Goal: Navigation & Orientation: Understand site structure

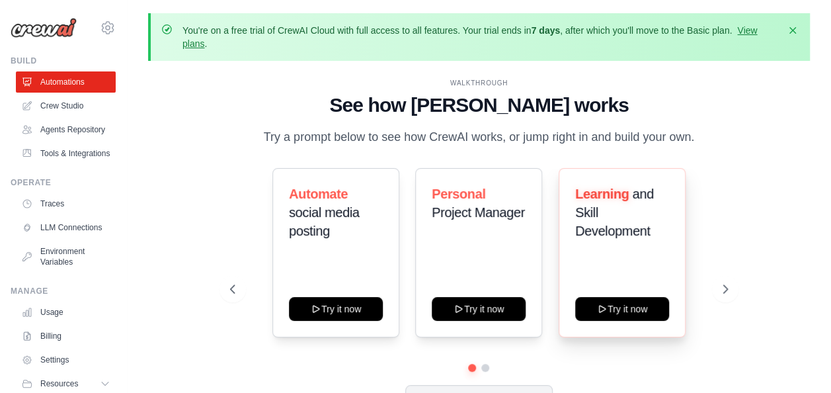
scroll to position [58, 0]
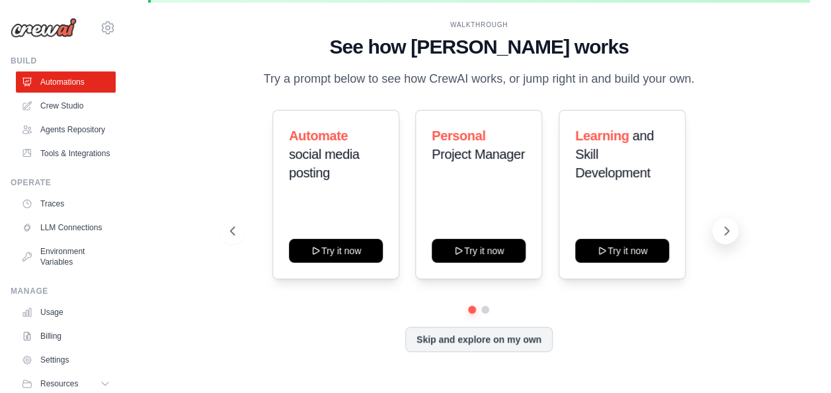
click at [722, 228] on icon at bounding box center [726, 230] width 13 height 13
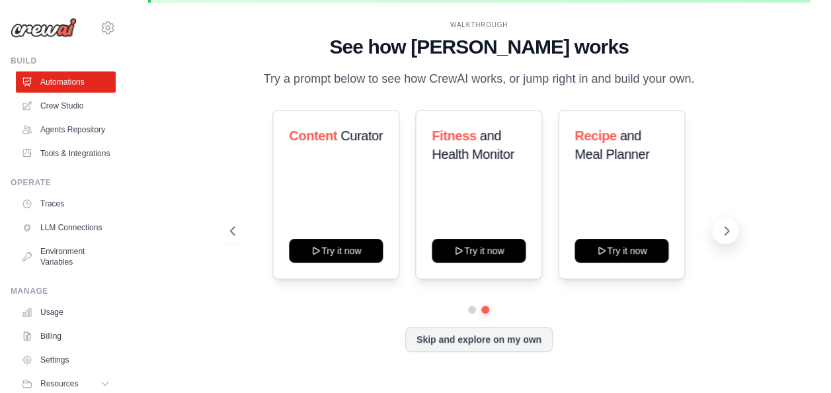
click at [722, 226] on icon at bounding box center [726, 230] width 13 height 13
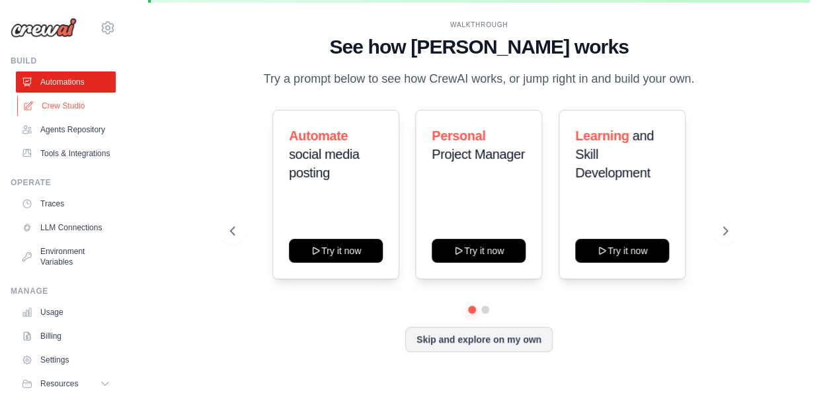
click at [71, 104] on link "Crew Studio" at bounding box center [67, 105] width 100 height 21
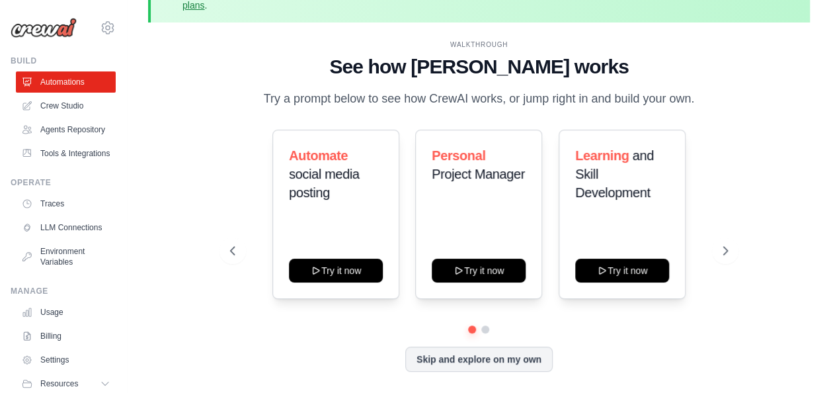
scroll to position [58, 0]
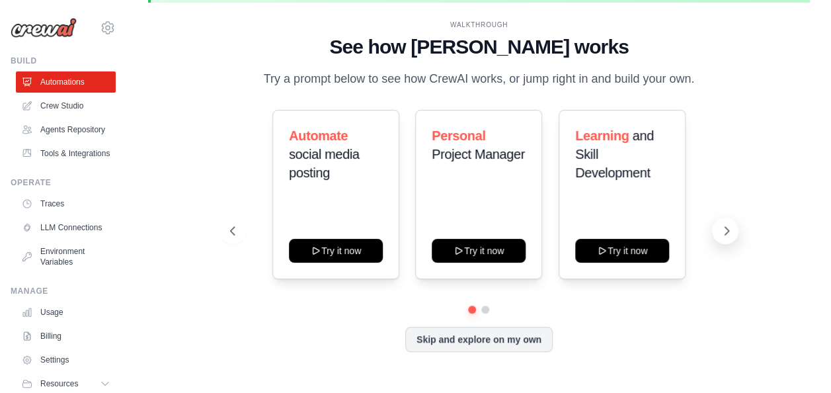
click at [718, 230] on button at bounding box center [725, 231] width 26 height 26
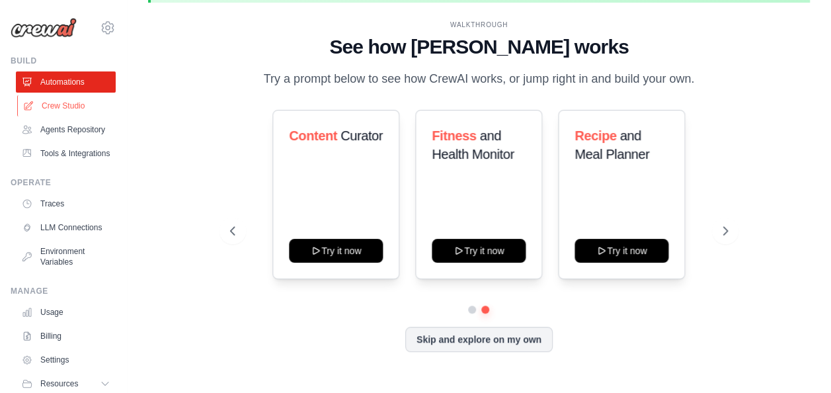
click at [50, 107] on link "Crew Studio" at bounding box center [67, 105] width 100 height 21
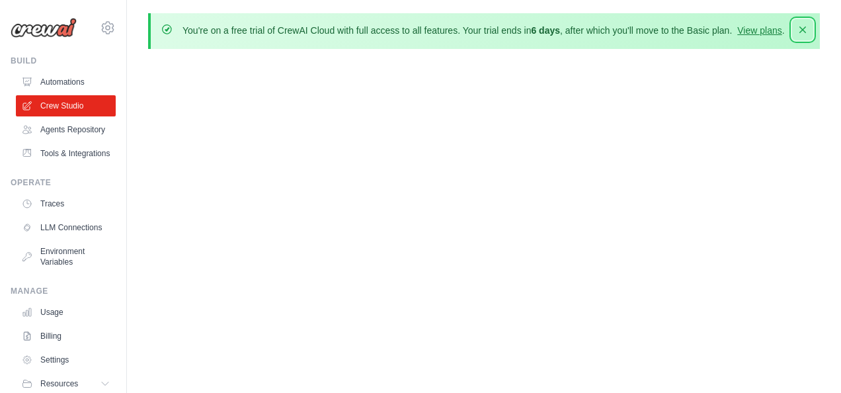
click at [807, 29] on icon "button" at bounding box center [802, 29] width 13 height 13
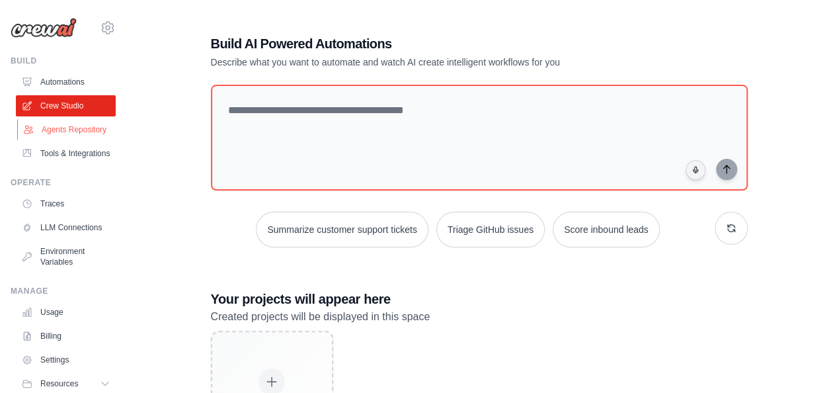
click at [50, 132] on link "Agents Repository" at bounding box center [67, 129] width 100 height 21
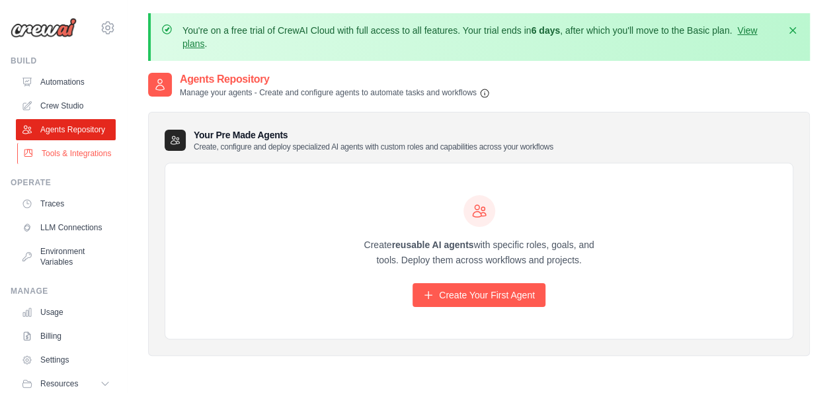
click at [32, 164] on link "Tools & Integrations" at bounding box center [67, 153] width 100 height 21
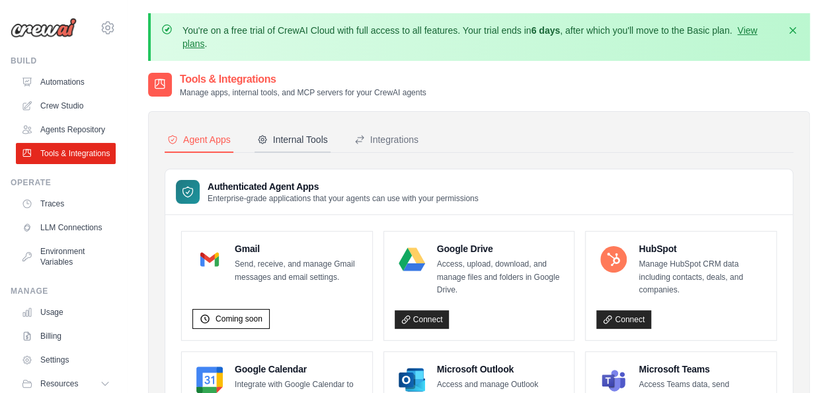
click at [302, 134] on div "Internal Tools" at bounding box center [292, 139] width 71 height 13
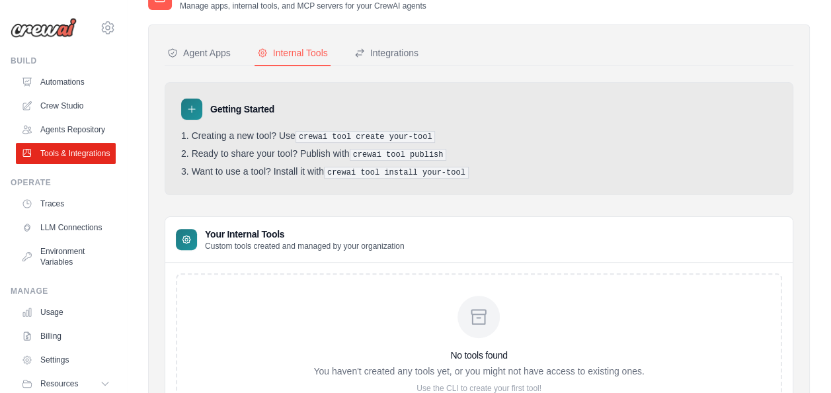
scroll to position [66, 0]
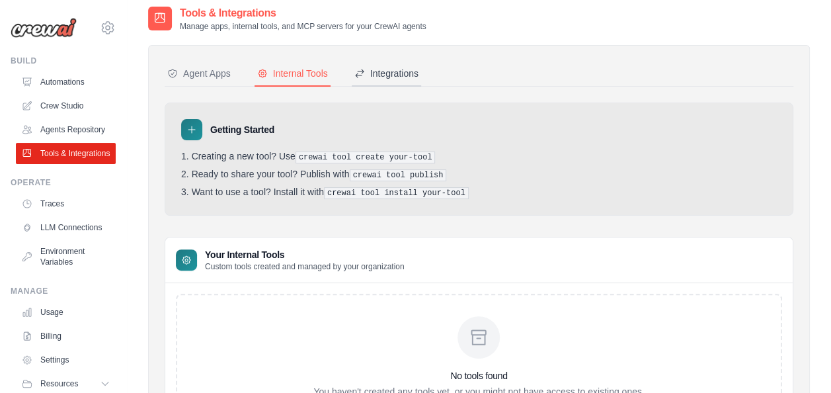
click at [394, 68] on div "Integrations" at bounding box center [386, 73] width 64 height 13
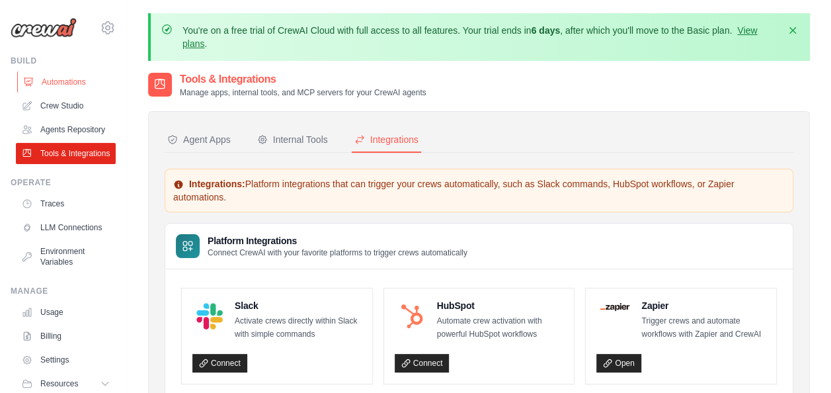
click at [65, 80] on link "Automations" at bounding box center [67, 81] width 100 height 21
